Goal: Navigation & Orientation: Find specific page/section

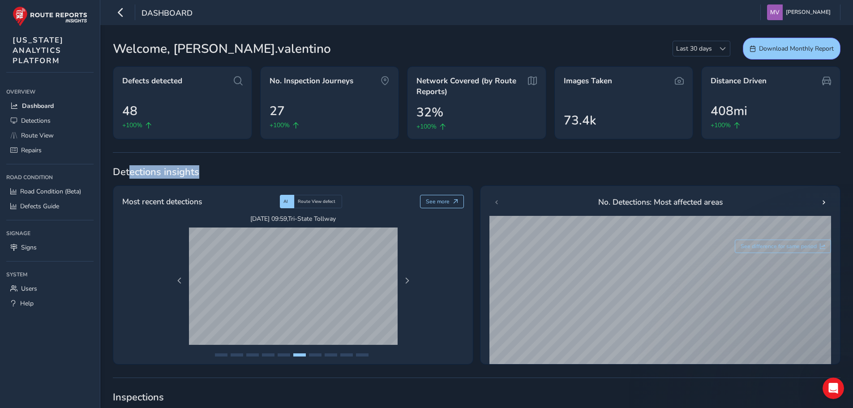
drag, startPoint x: 214, startPoint y: 172, endPoint x: 124, endPoint y: 164, distance: 89.5
click at [117, 166] on span "Detections insights" at bounding box center [476, 171] width 727 height 13
drag, startPoint x: 114, startPoint y: 167, endPoint x: 200, endPoint y: 169, distance: 86.4
click at [200, 169] on span "Detections insights" at bounding box center [476, 171] width 727 height 13
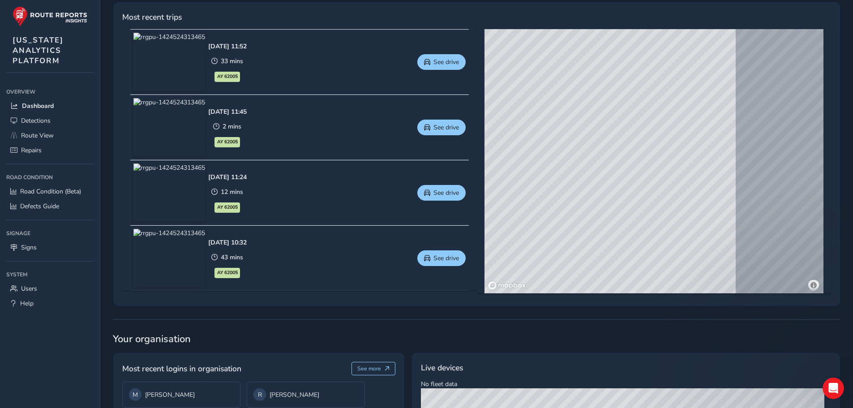
scroll to position [545, 0]
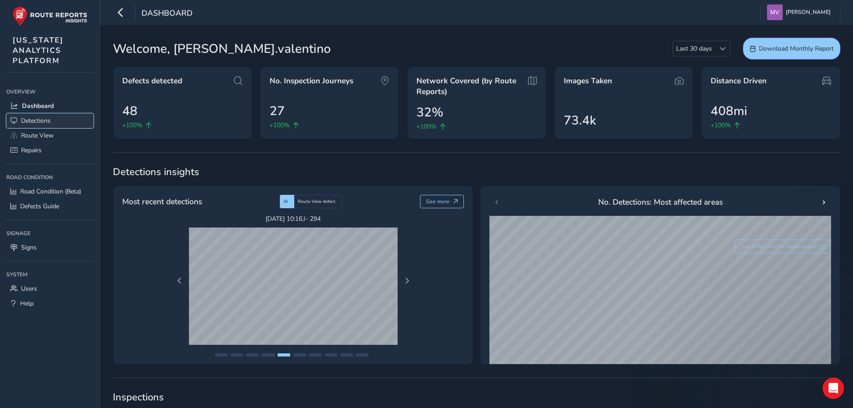
drag, startPoint x: 780, startPoint y: 2, endPoint x: 45, endPoint y: 121, distance: 744.7
click at [45, 121] on span "Detections" at bounding box center [36, 120] width 30 height 9
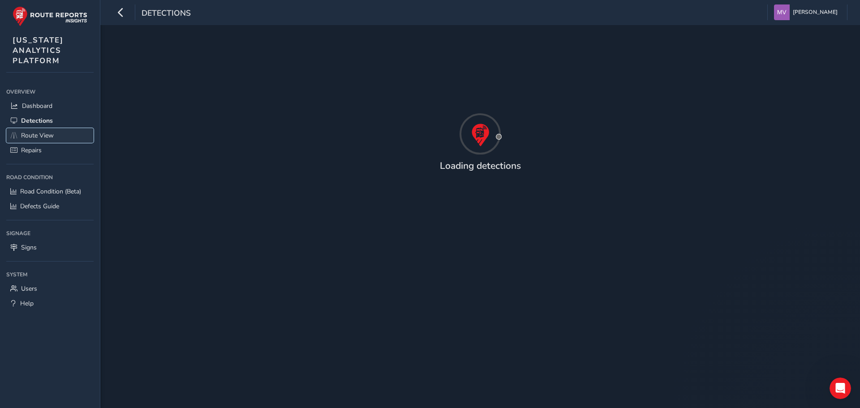
click at [41, 136] on span "Route View" at bounding box center [37, 135] width 33 height 9
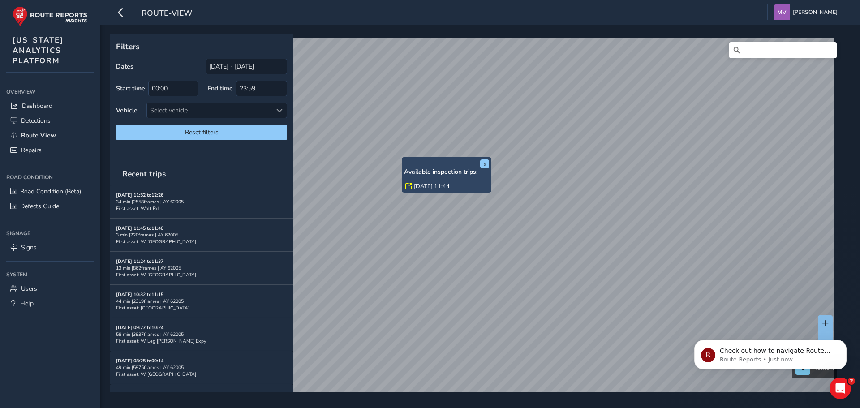
click at [402, 159] on div "x Available inspection trips: [GEOGRAPHIC_DATA][DATE] 11:44" at bounding box center [447, 174] width 90 height 35
click at [425, 184] on link "[DATE] 11:44" at bounding box center [432, 186] width 36 height 8
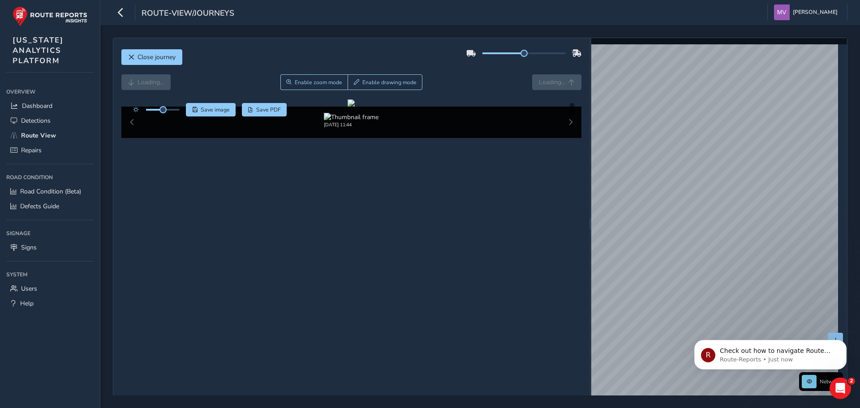
click at [562, 138] on div "[DATE] 11:44" at bounding box center [351, 122] width 460 height 31
click at [567, 138] on div "[DATE] 11:44" at bounding box center [351, 122] width 460 height 31
click at [566, 138] on div "[DATE] 11:44" at bounding box center [351, 122] width 460 height 31
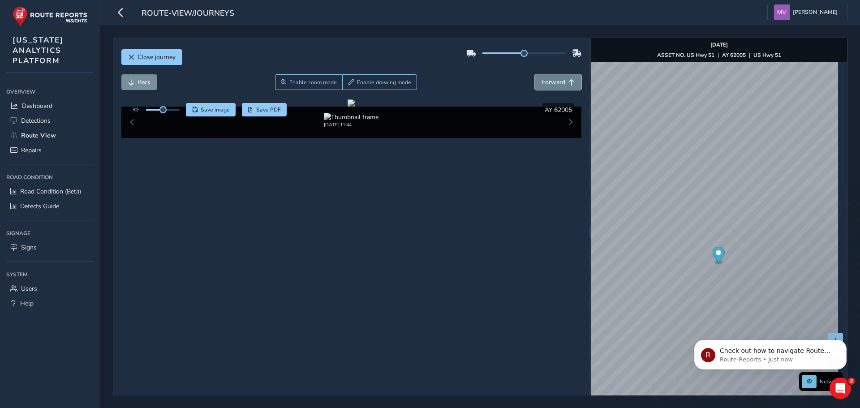
click at [552, 83] on span "Forward" at bounding box center [553, 82] width 24 height 9
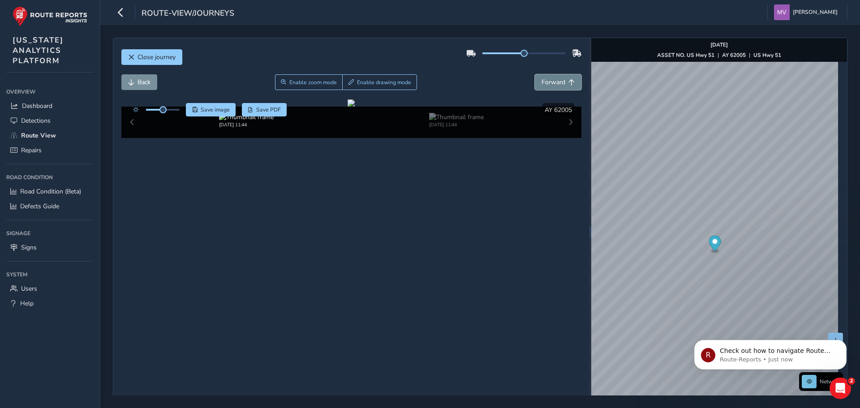
click at [552, 83] on span "Forward" at bounding box center [553, 82] width 24 height 9
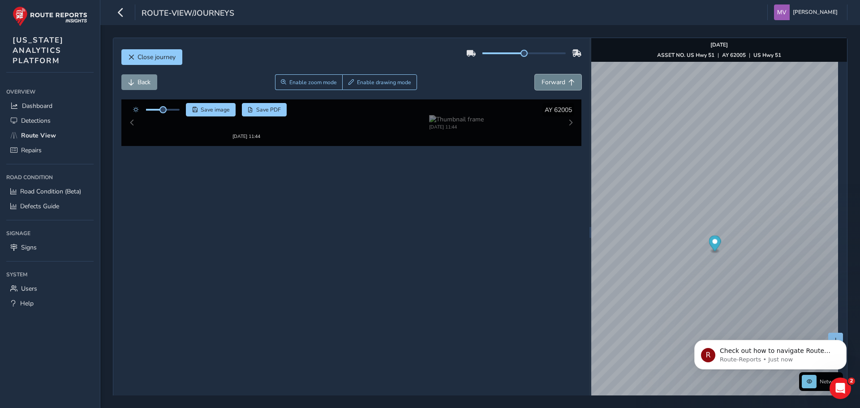
click at [552, 83] on span "Forward" at bounding box center [553, 82] width 24 height 9
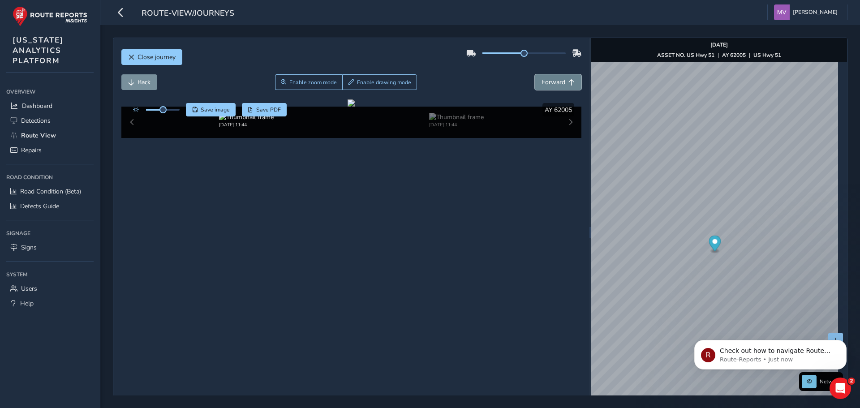
click at [552, 83] on span "Forward" at bounding box center [553, 82] width 24 height 9
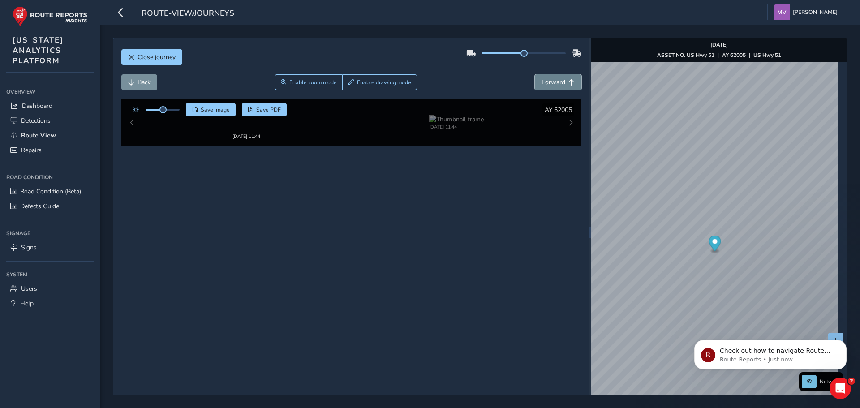
click at [552, 83] on span "Forward" at bounding box center [553, 82] width 24 height 9
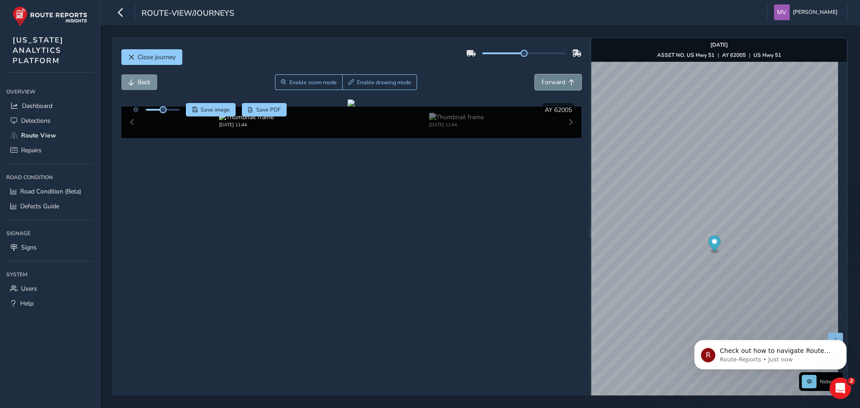
click at [552, 83] on span "Forward" at bounding box center [553, 82] width 24 height 9
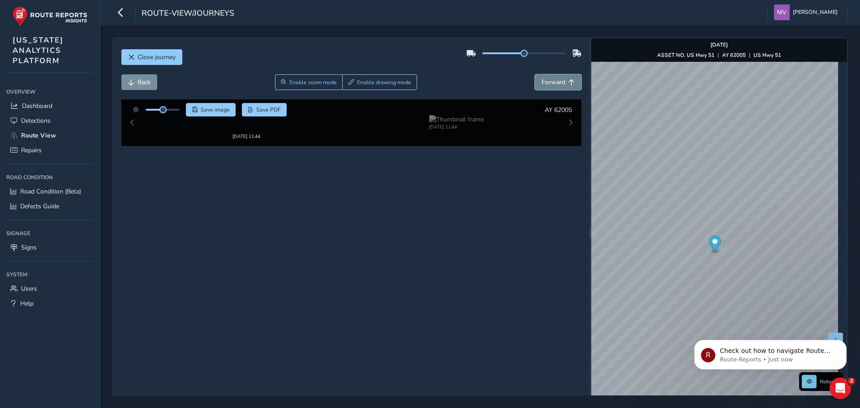
click at [552, 83] on span "Forward" at bounding box center [553, 82] width 24 height 9
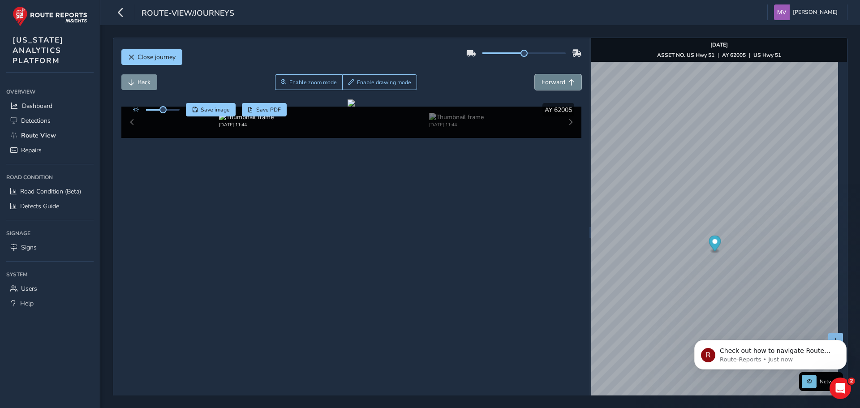
click at [552, 83] on span "Forward" at bounding box center [553, 82] width 24 height 9
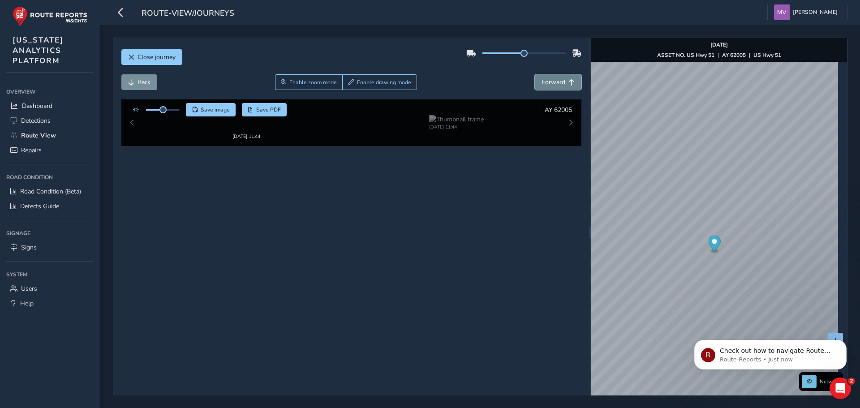
click at [552, 83] on span "Forward" at bounding box center [553, 82] width 24 height 9
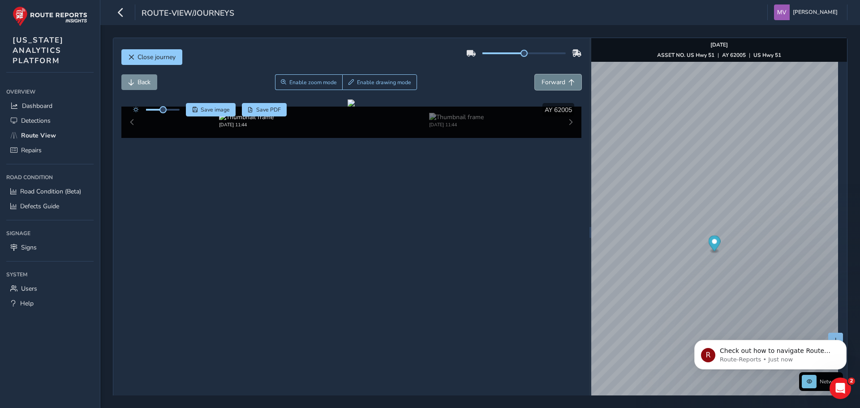
click at [552, 83] on span "Forward" at bounding box center [553, 82] width 24 height 9
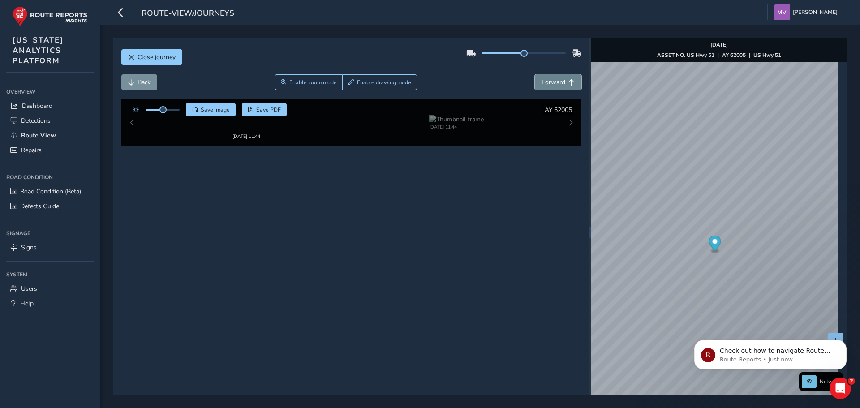
click at [552, 83] on span "Forward" at bounding box center [553, 82] width 24 height 9
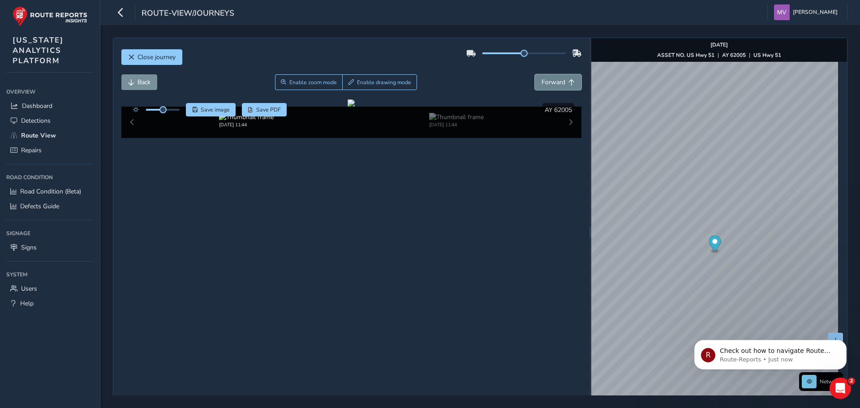
click at [552, 83] on span "Forward" at bounding box center [553, 82] width 24 height 9
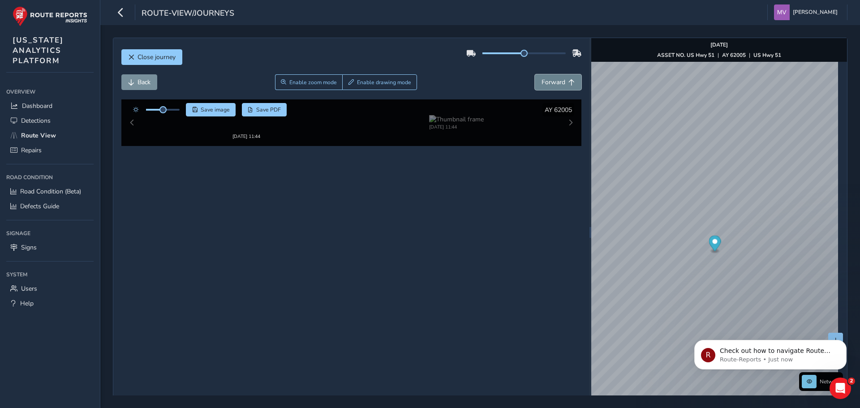
click at [552, 83] on span "Forward" at bounding box center [553, 82] width 24 height 9
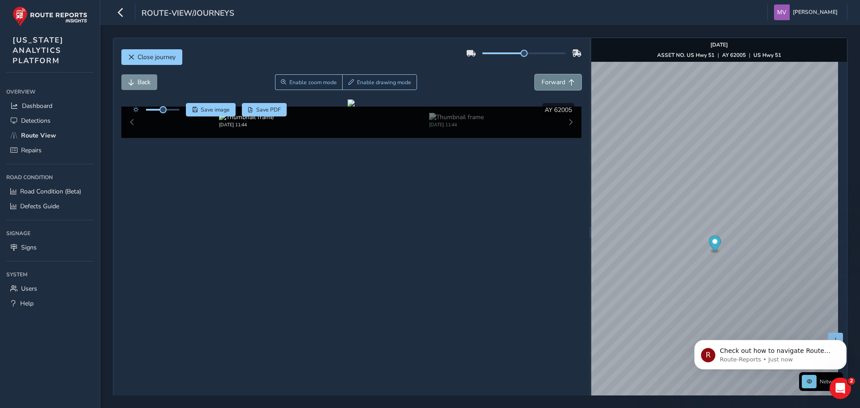
click at [552, 83] on span "Forward" at bounding box center [553, 82] width 24 height 9
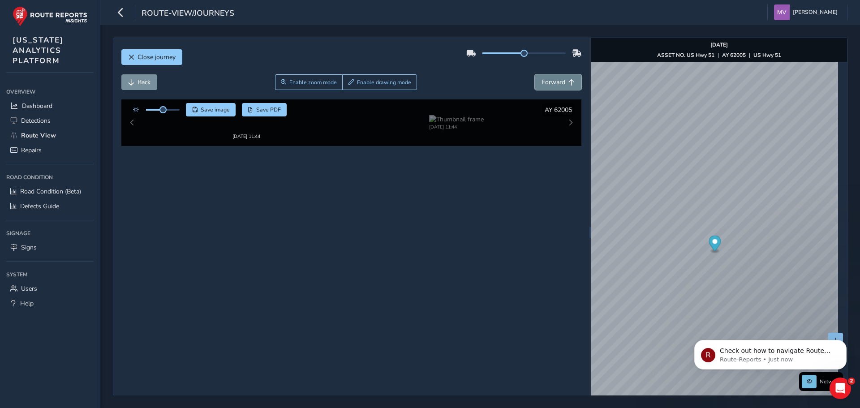
click at [552, 83] on span "Forward" at bounding box center [553, 82] width 24 height 9
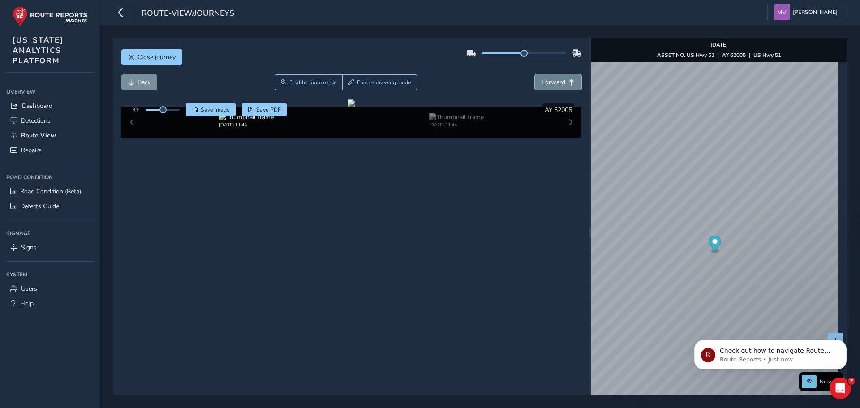
click at [552, 83] on span "Forward" at bounding box center [553, 82] width 24 height 9
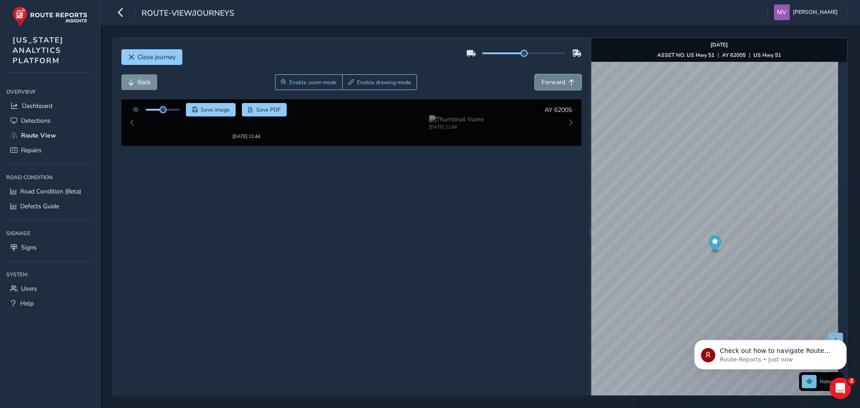
click at [552, 83] on span "Forward" at bounding box center [553, 82] width 24 height 9
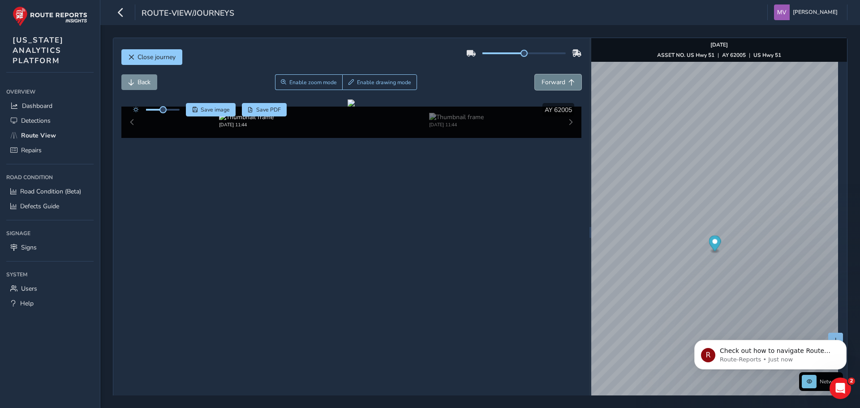
click at [552, 83] on span "Forward" at bounding box center [553, 82] width 24 height 9
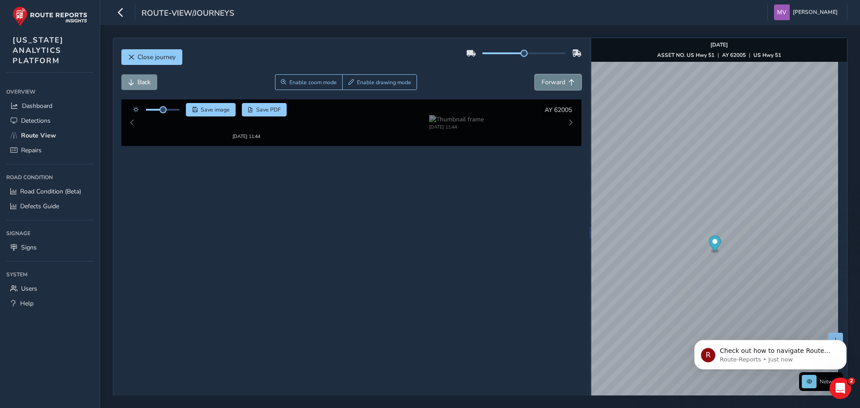
click at [552, 83] on span "Forward" at bounding box center [553, 82] width 24 height 9
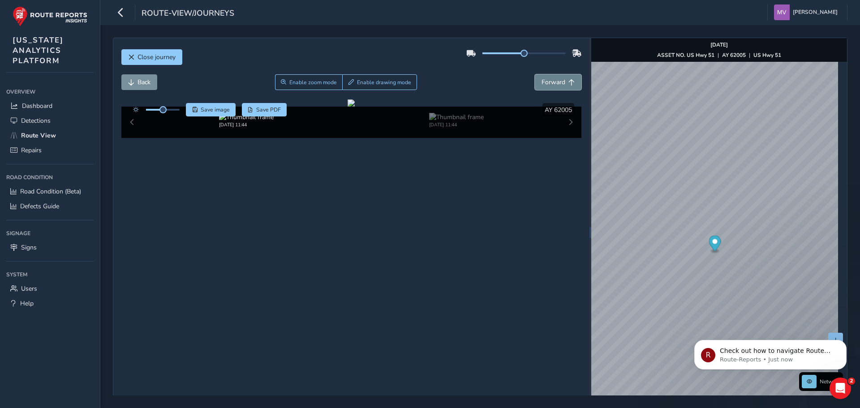
click at [552, 83] on span "Forward" at bounding box center [553, 82] width 24 height 9
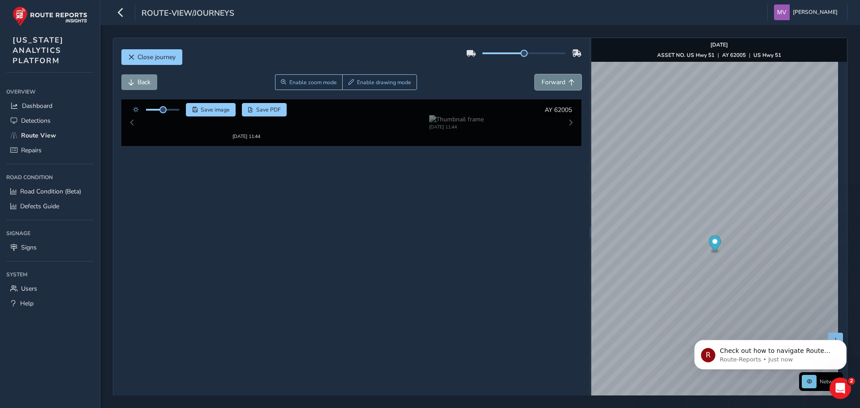
click at [552, 83] on span "Forward" at bounding box center [553, 82] width 24 height 9
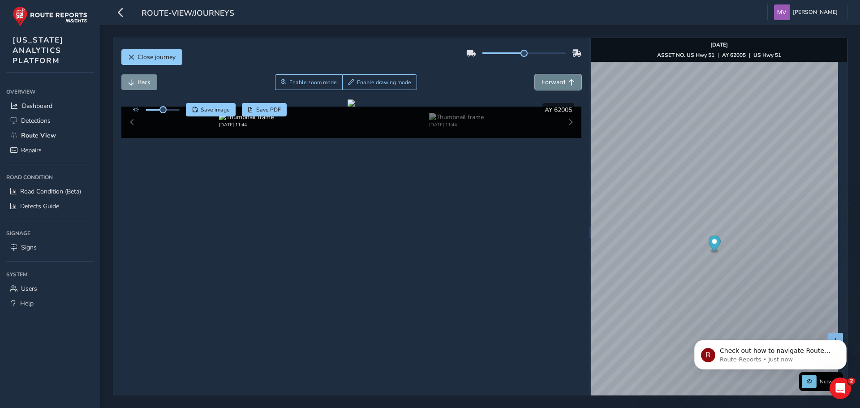
click at [552, 83] on span "Forward" at bounding box center [553, 82] width 24 height 9
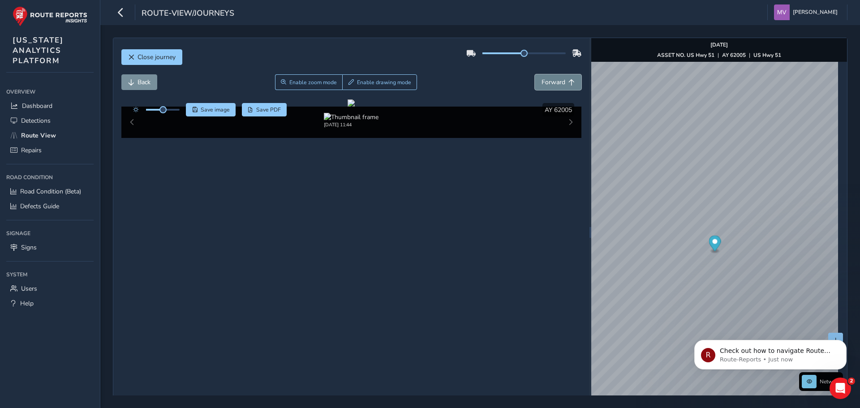
click at [552, 83] on span "Forward" at bounding box center [553, 82] width 24 height 9
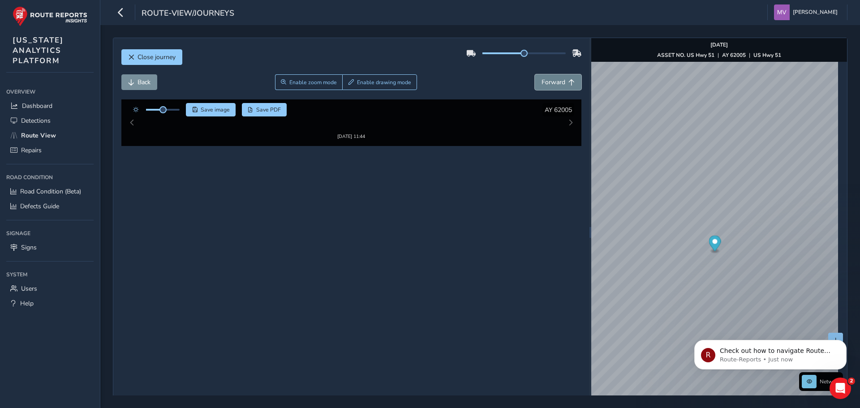
click at [552, 83] on span "Forward" at bounding box center [553, 82] width 24 height 9
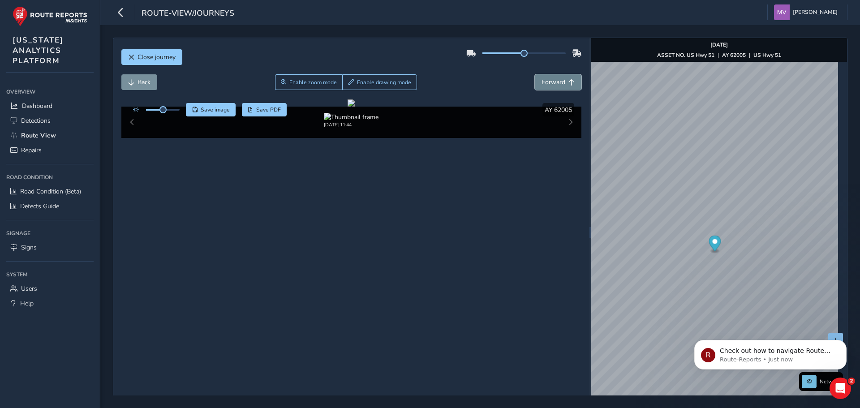
click at [552, 83] on span "Forward" at bounding box center [553, 82] width 24 height 9
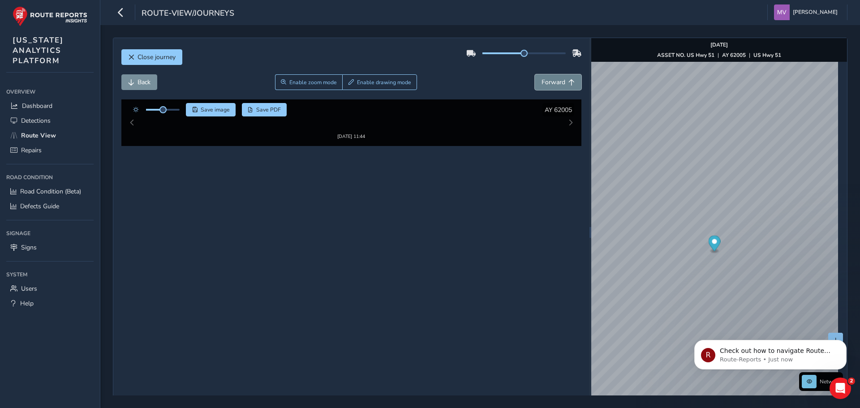
click at [552, 83] on span "Forward" at bounding box center [553, 82] width 24 height 9
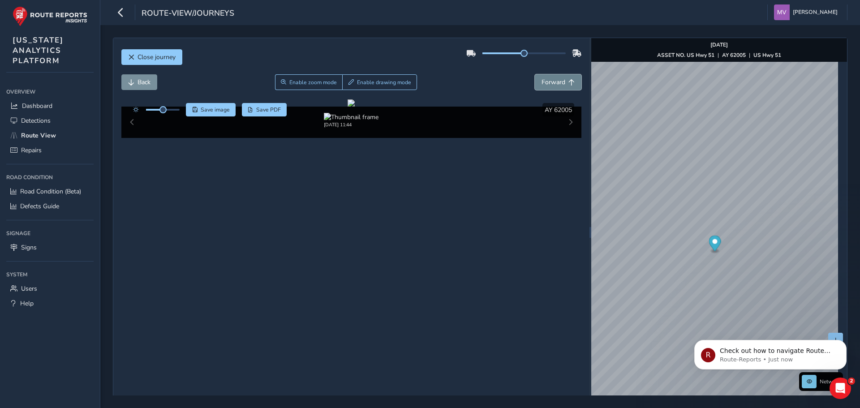
click at [552, 83] on span "Forward" at bounding box center [553, 82] width 24 height 9
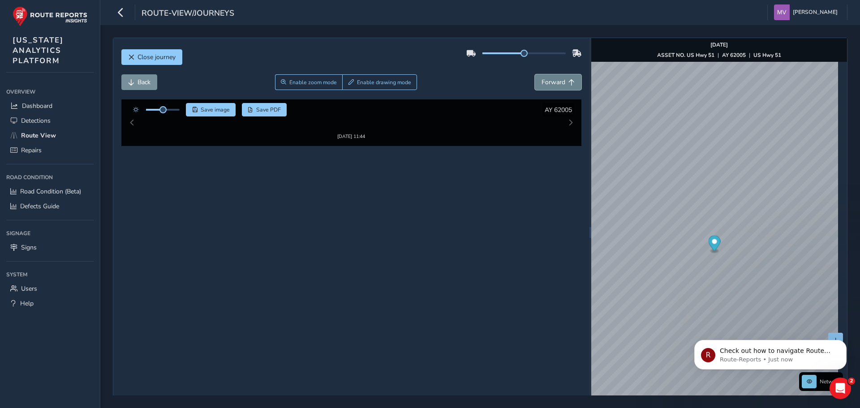
click at [552, 83] on span "Forward" at bounding box center [553, 82] width 24 height 9
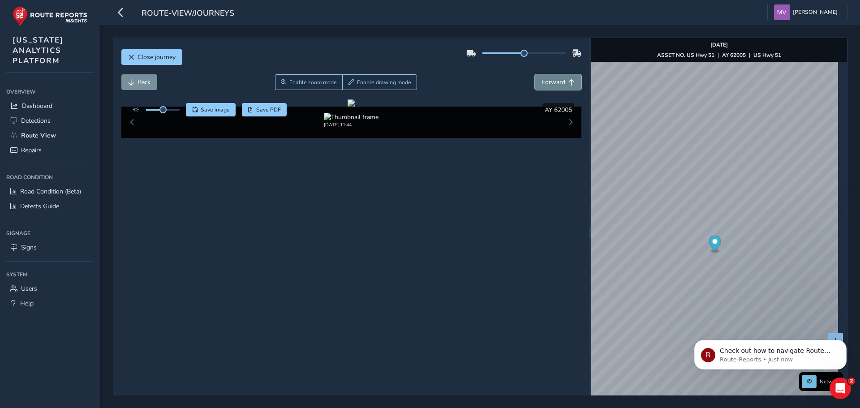
click at [552, 83] on span "Forward" at bounding box center [553, 82] width 24 height 9
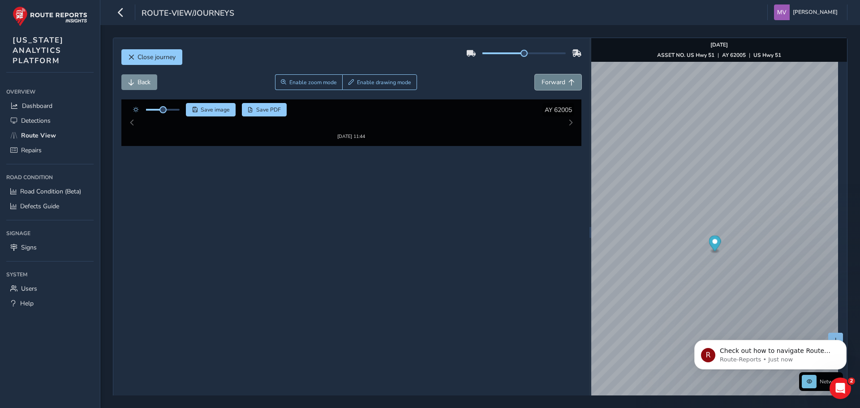
click at [552, 83] on span "Forward" at bounding box center [553, 82] width 24 height 9
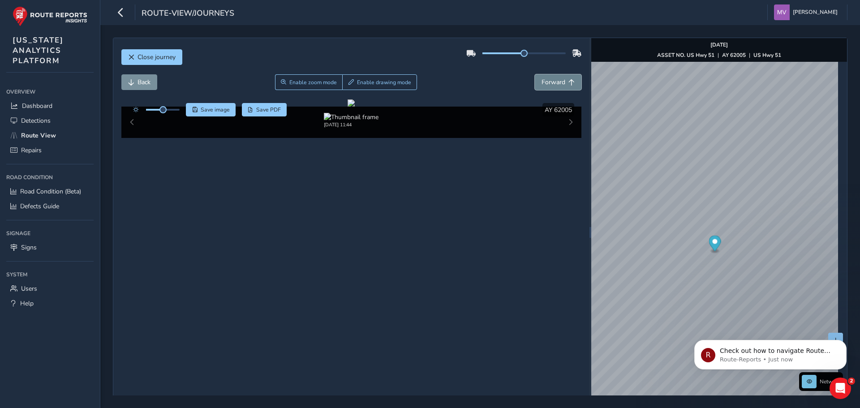
click at [552, 83] on span "Forward" at bounding box center [553, 82] width 24 height 9
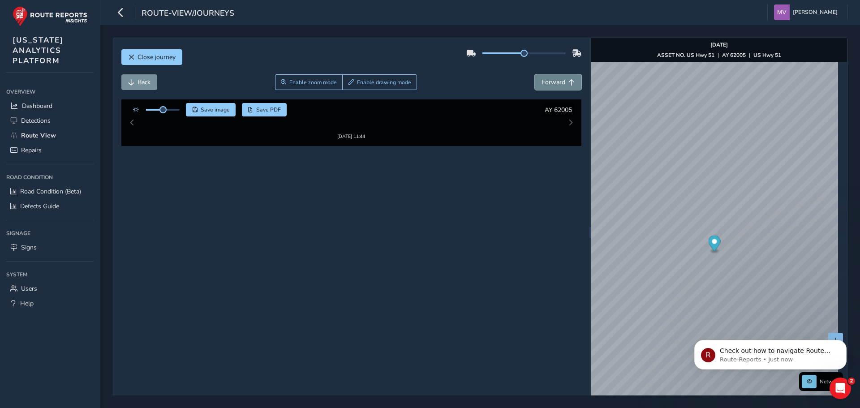
click at [552, 83] on span "Forward" at bounding box center [553, 82] width 24 height 9
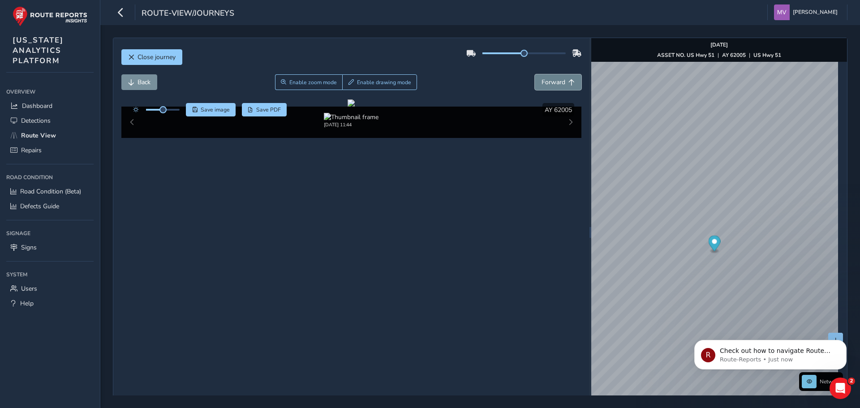
click at [552, 83] on span "Forward" at bounding box center [553, 82] width 24 height 9
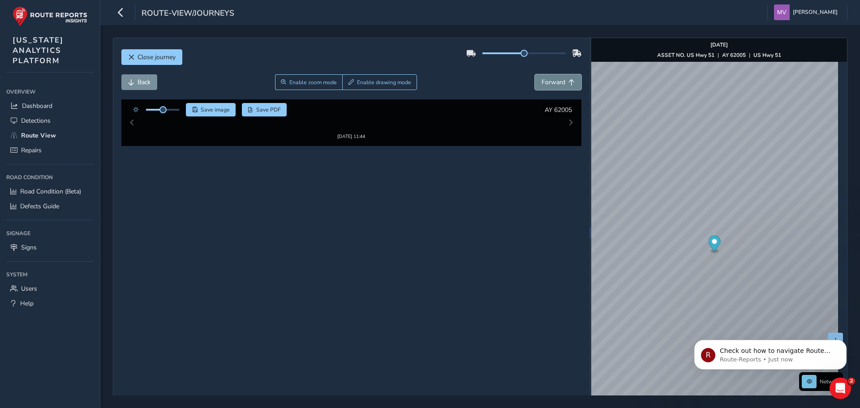
click at [552, 83] on span "Forward" at bounding box center [553, 82] width 24 height 9
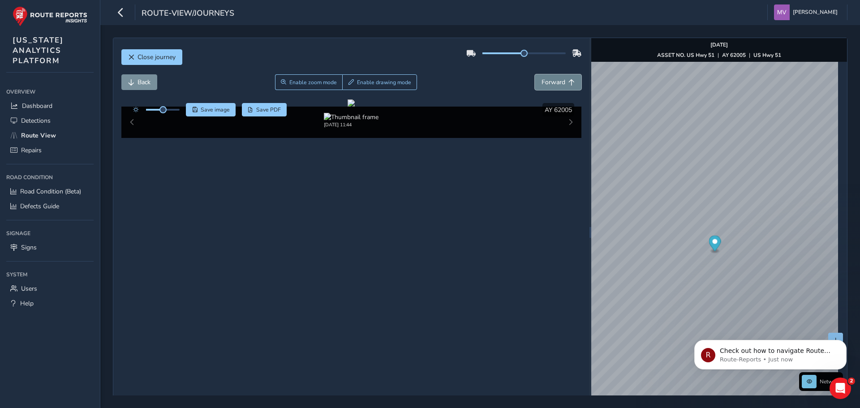
click at [552, 83] on span "Forward" at bounding box center [553, 82] width 24 height 9
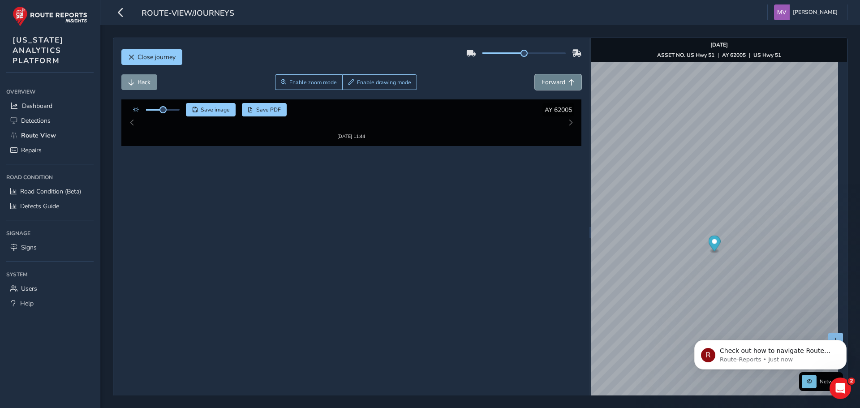
click at [552, 83] on span "Forward" at bounding box center [553, 82] width 24 height 9
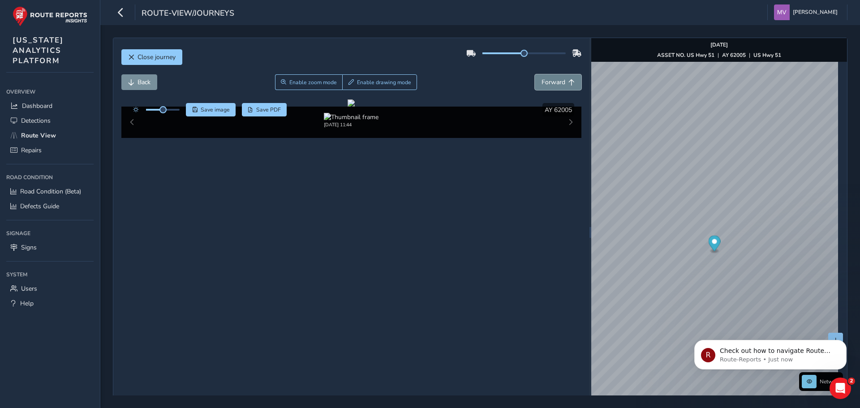
click at [552, 83] on span "Forward" at bounding box center [553, 82] width 24 height 9
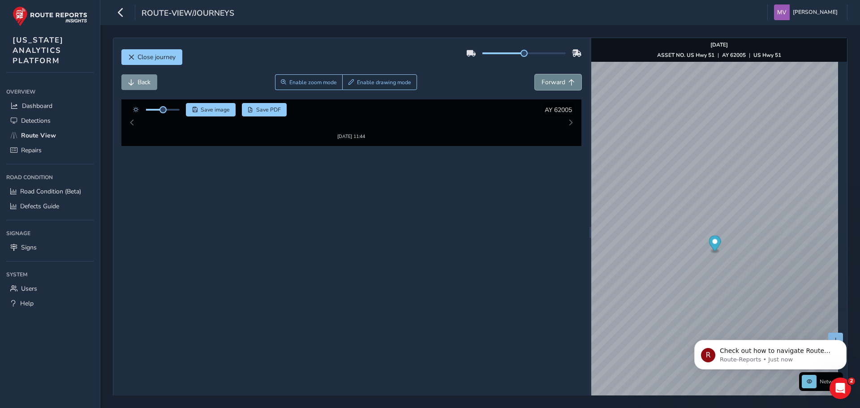
click at [552, 83] on span "Forward" at bounding box center [553, 82] width 24 height 9
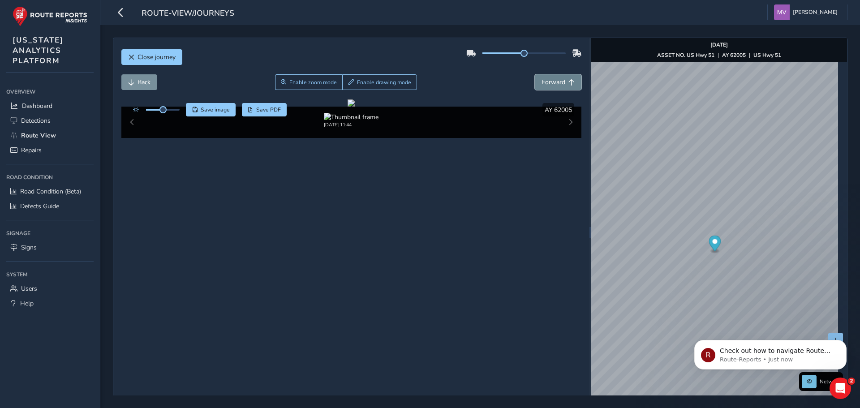
click at [552, 83] on span "Forward" at bounding box center [553, 82] width 24 height 9
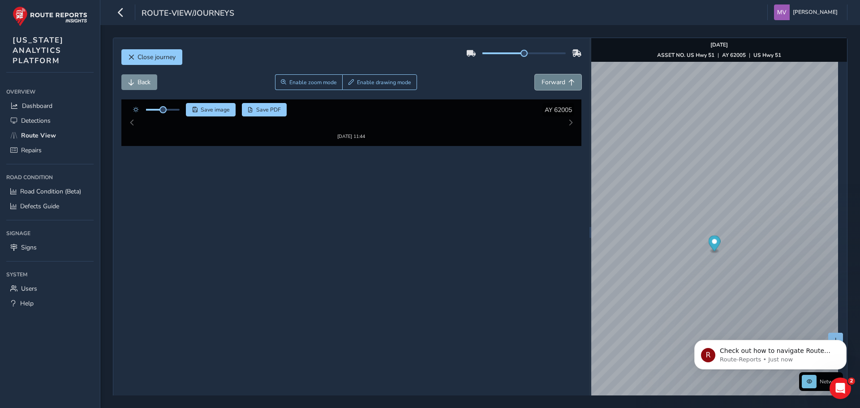
click at [552, 83] on span "Forward" at bounding box center [553, 82] width 24 height 9
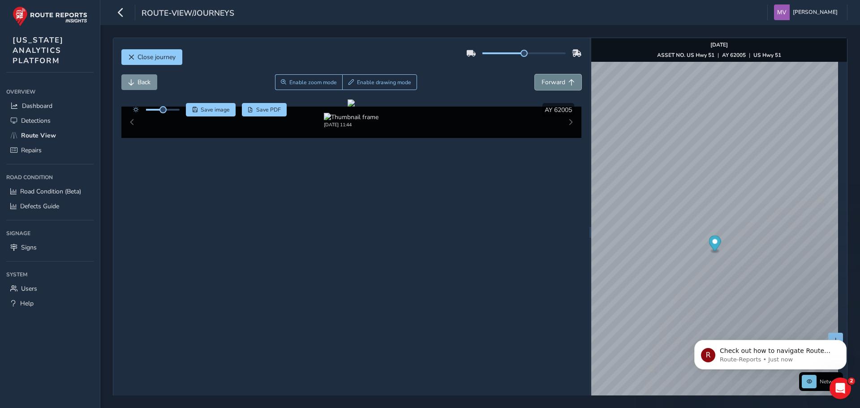
click at [552, 83] on span "Forward" at bounding box center [553, 82] width 24 height 9
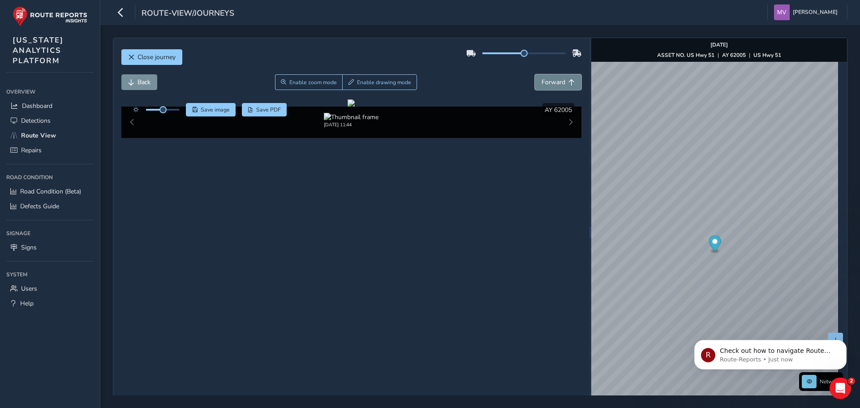
click at [552, 83] on span "Forward" at bounding box center [553, 82] width 24 height 9
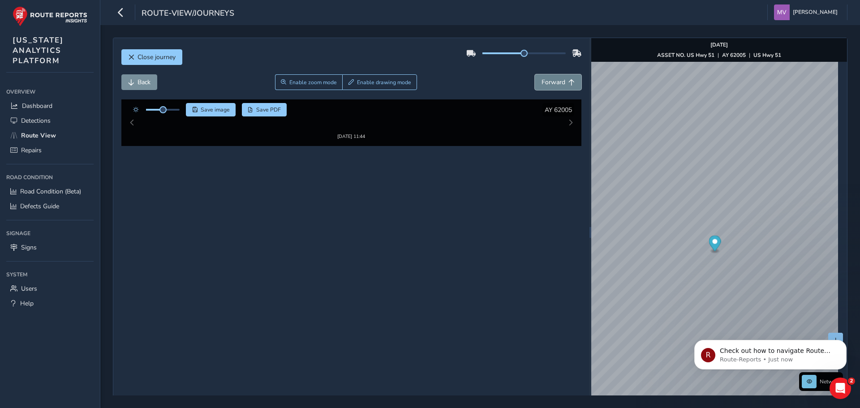
click at [552, 83] on span "Forward" at bounding box center [553, 82] width 24 height 9
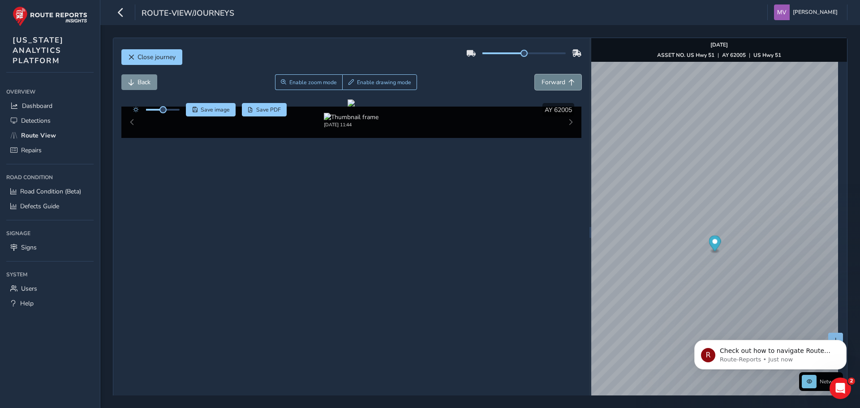
click at [552, 83] on span "Forward" at bounding box center [553, 82] width 24 height 9
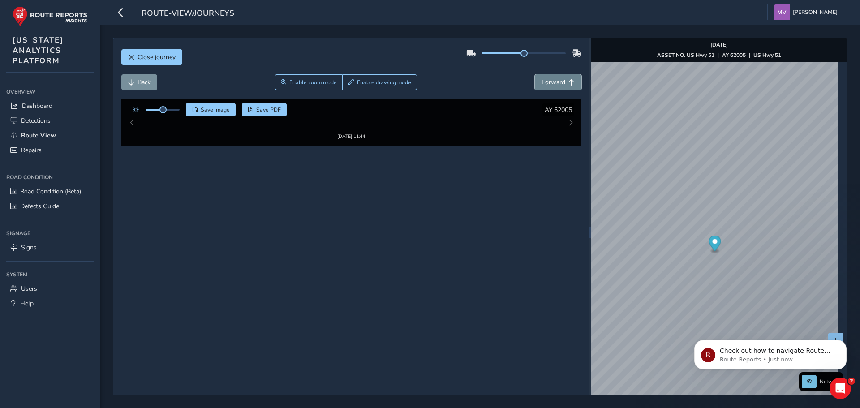
click at [552, 83] on span "Forward" at bounding box center [553, 82] width 24 height 9
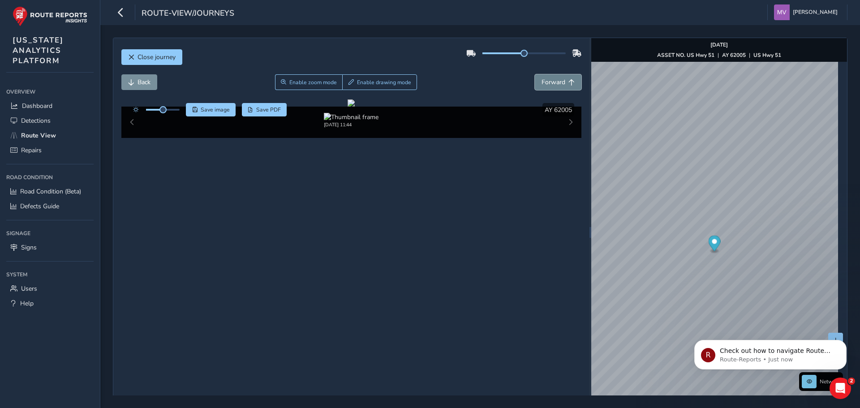
click at [552, 83] on span "Forward" at bounding box center [553, 82] width 24 height 9
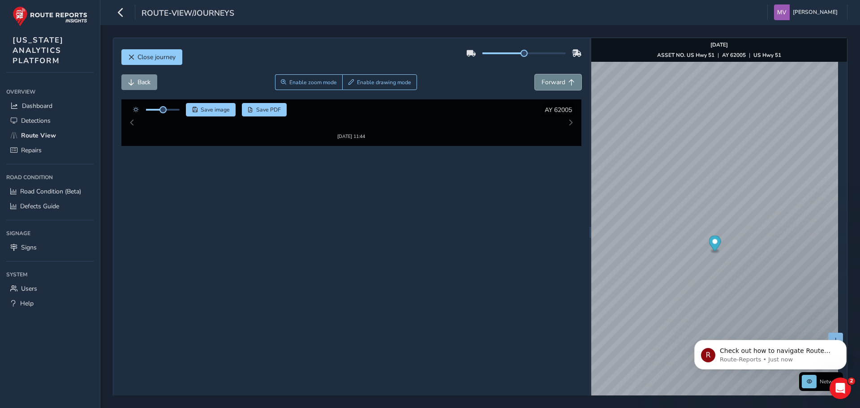
click at [553, 83] on span "Forward" at bounding box center [553, 82] width 24 height 9
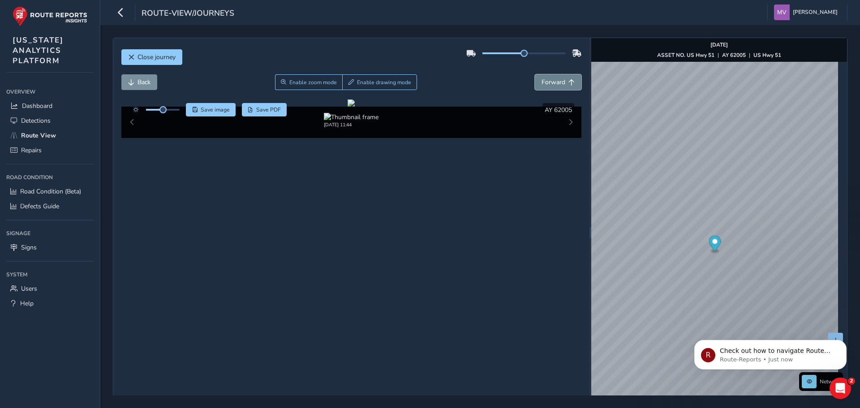
click at [553, 83] on span "Forward" at bounding box center [553, 82] width 24 height 9
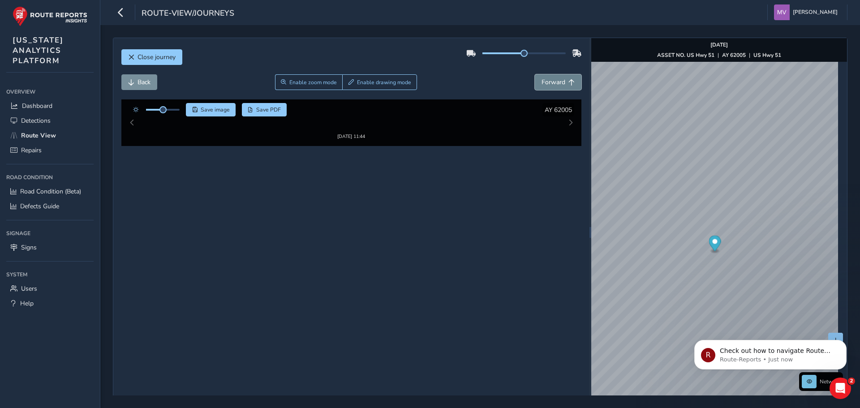
click at [553, 83] on span "Forward" at bounding box center [553, 82] width 24 height 9
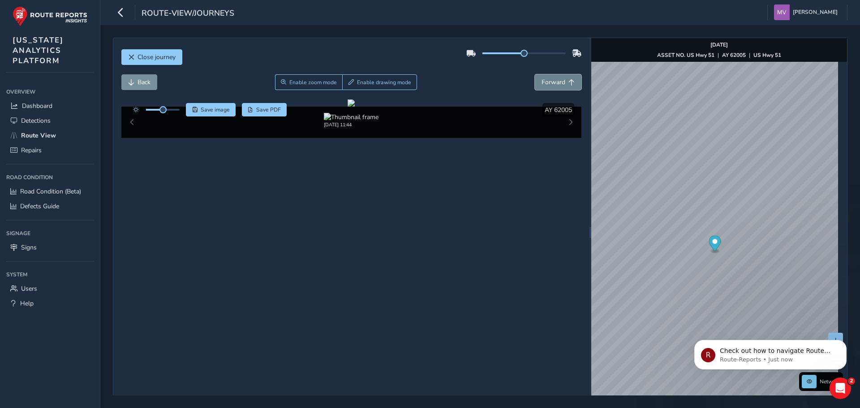
click at [553, 83] on span "Forward" at bounding box center [553, 82] width 24 height 9
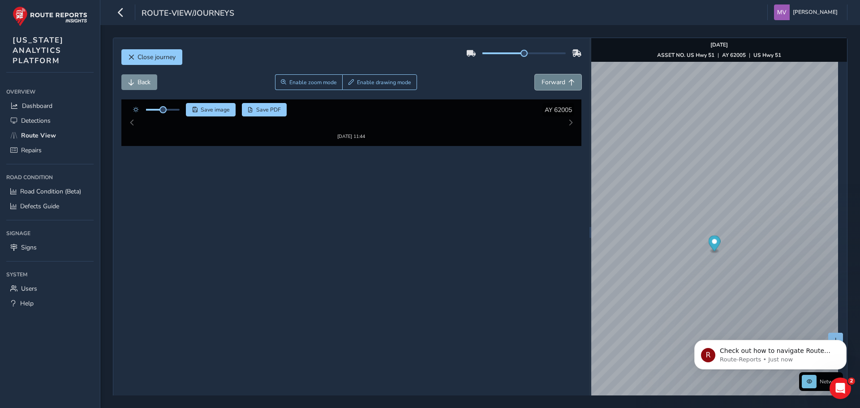
click at [553, 83] on span "Forward" at bounding box center [553, 82] width 24 height 9
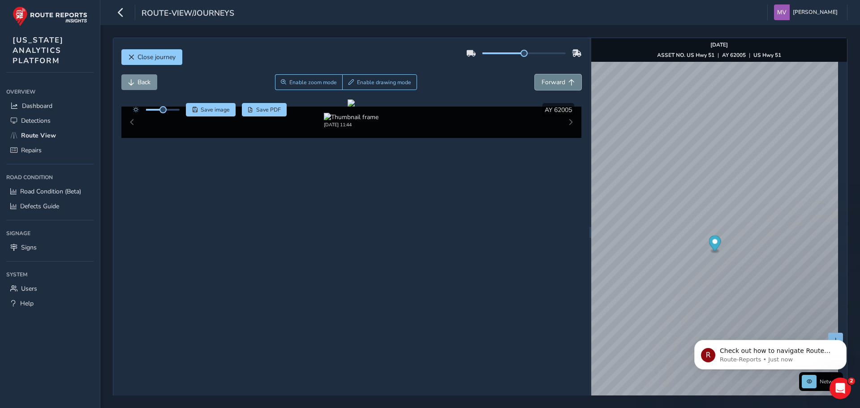
click at [553, 83] on span "Forward" at bounding box center [553, 82] width 24 height 9
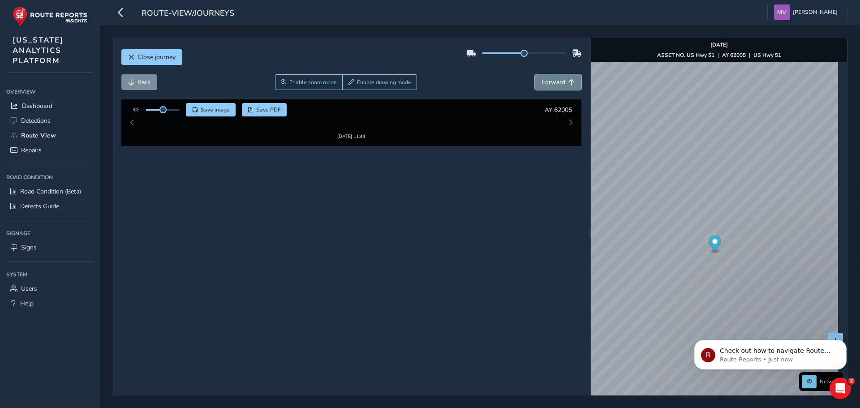
click at [553, 83] on span "Forward" at bounding box center [553, 82] width 24 height 9
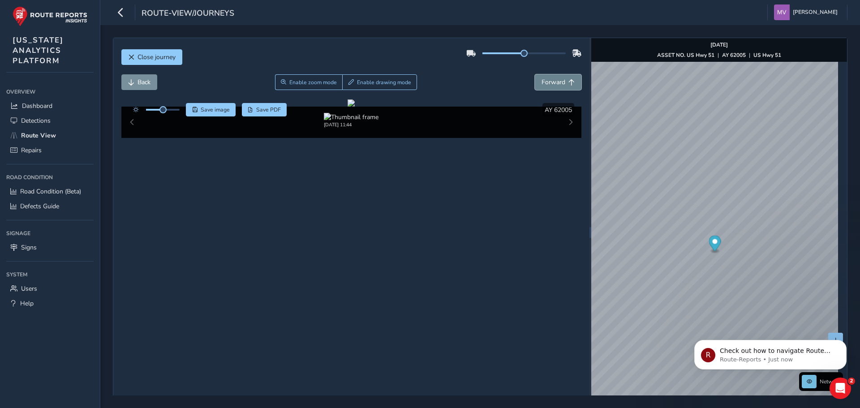
click at [553, 83] on span "Forward" at bounding box center [553, 82] width 24 height 9
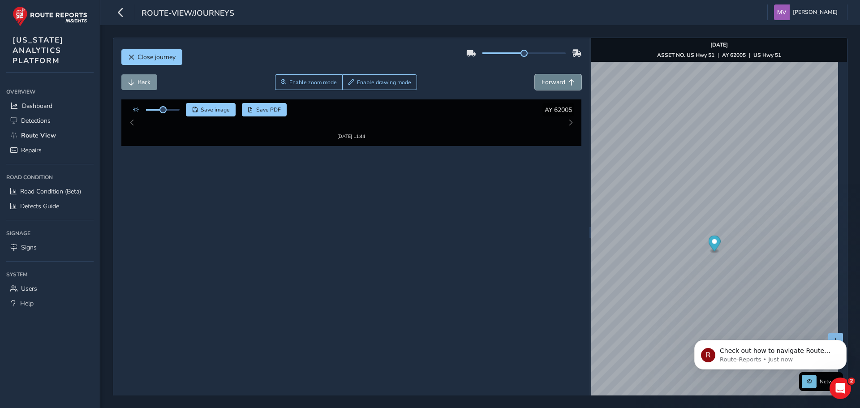
click at [553, 83] on span "Forward" at bounding box center [553, 82] width 24 height 9
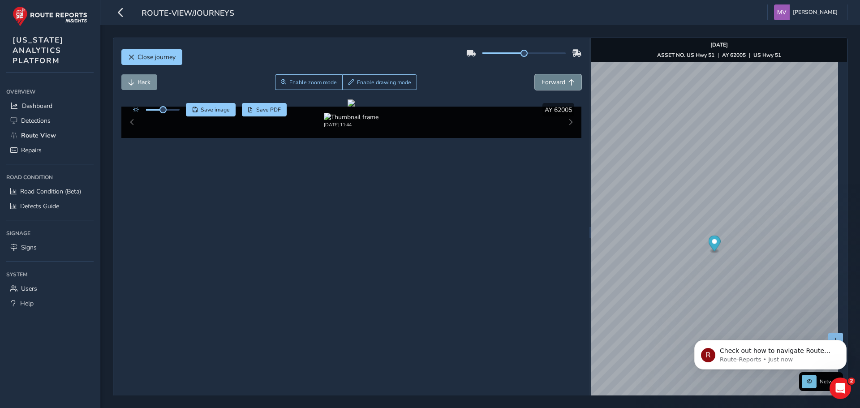
click at [553, 83] on span "Forward" at bounding box center [553, 82] width 24 height 9
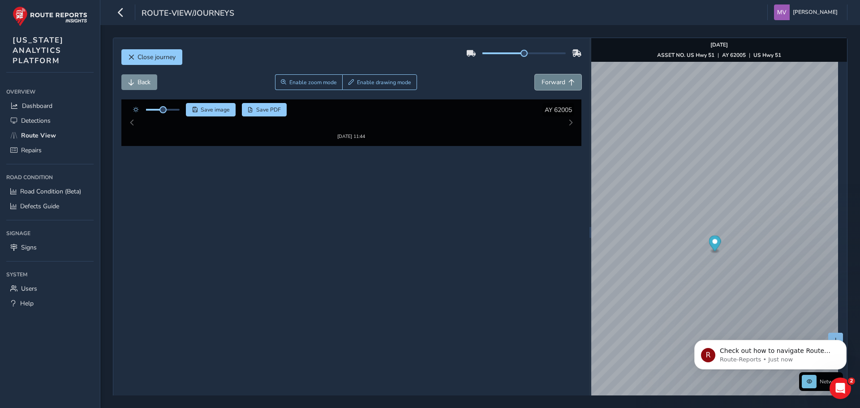
click at [553, 83] on span "Forward" at bounding box center [553, 82] width 24 height 9
